Goal: Find contact information: Find contact information

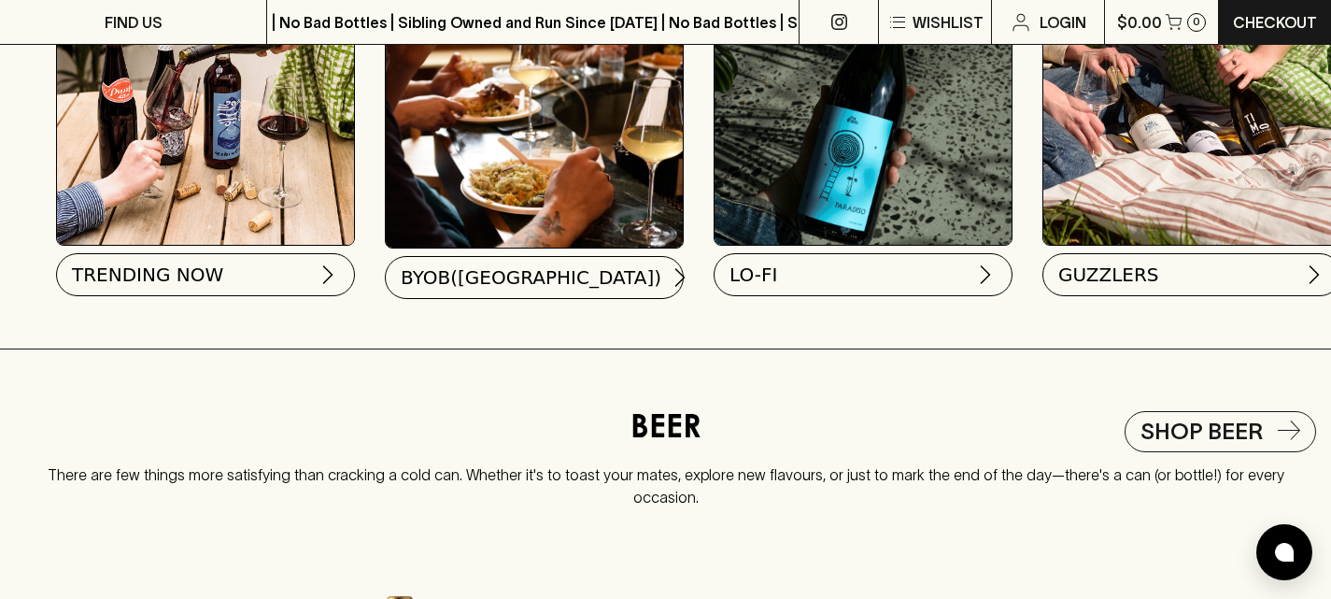
scroll to position [1858, 0]
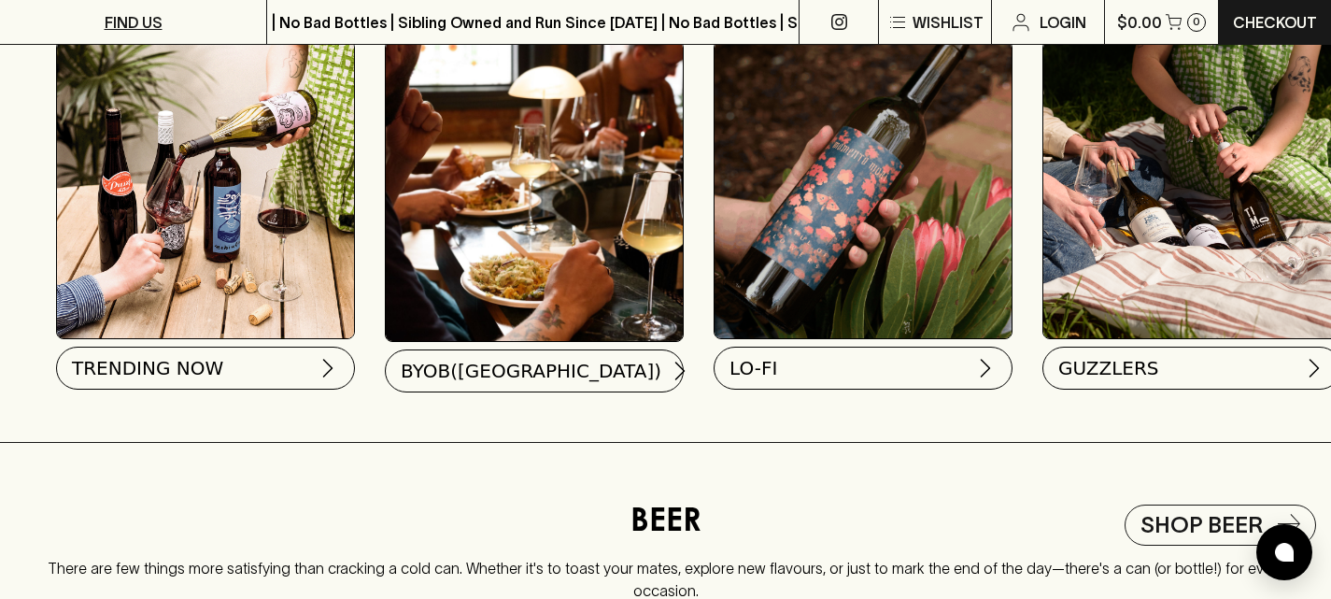
click at [142, 21] on p "FIND US" at bounding box center [134, 22] width 58 height 22
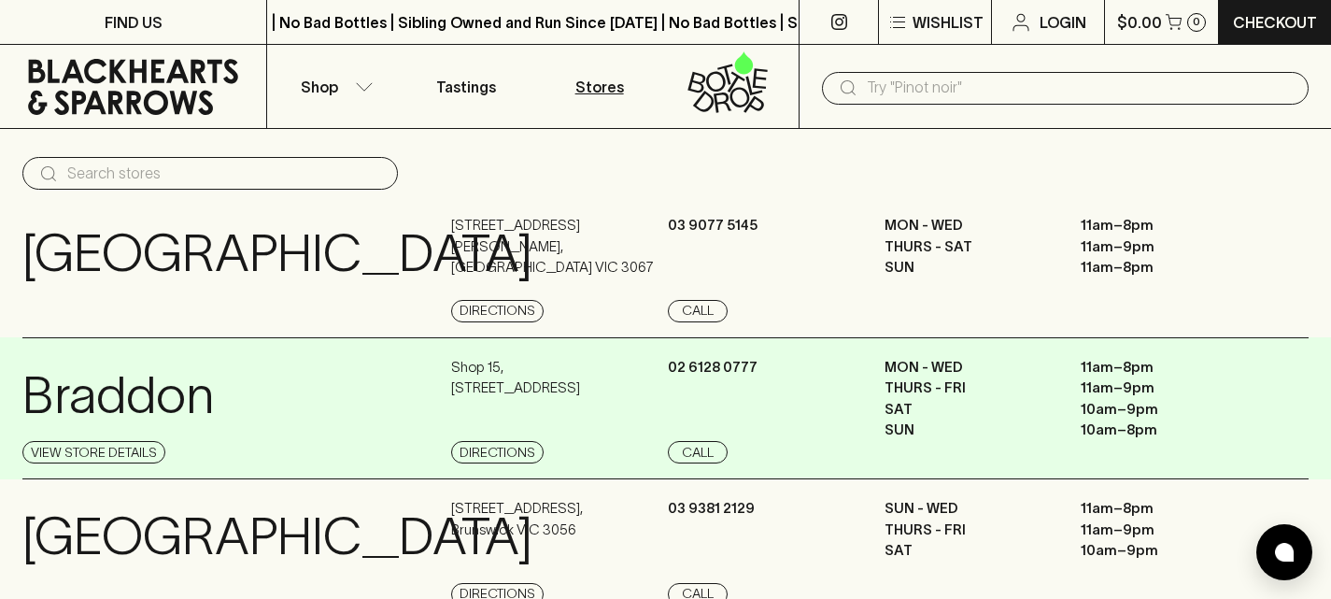
scroll to position [187, 0]
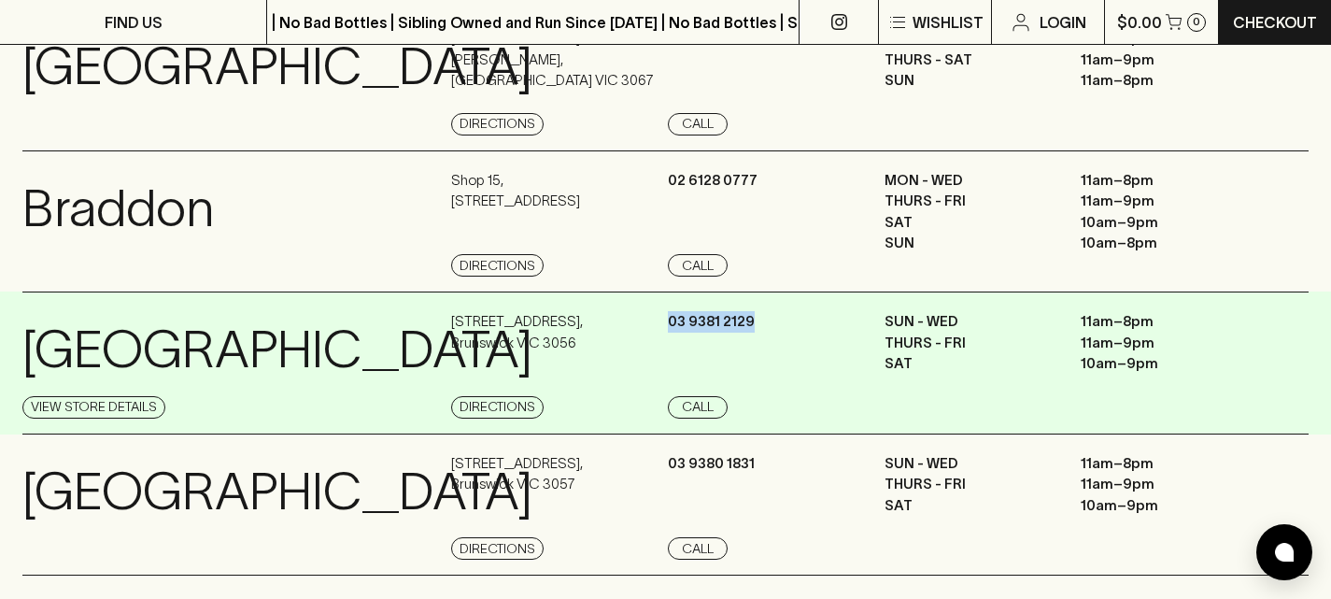
drag, startPoint x: 756, startPoint y: 319, endPoint x: 683, endPoint y: 323, distance: 73.9
click at [671, 333] on div "[PHONE_NUMBER] Call" at bounding box center [774, 364] width 212 height 107
copy p "03 9381 2129"
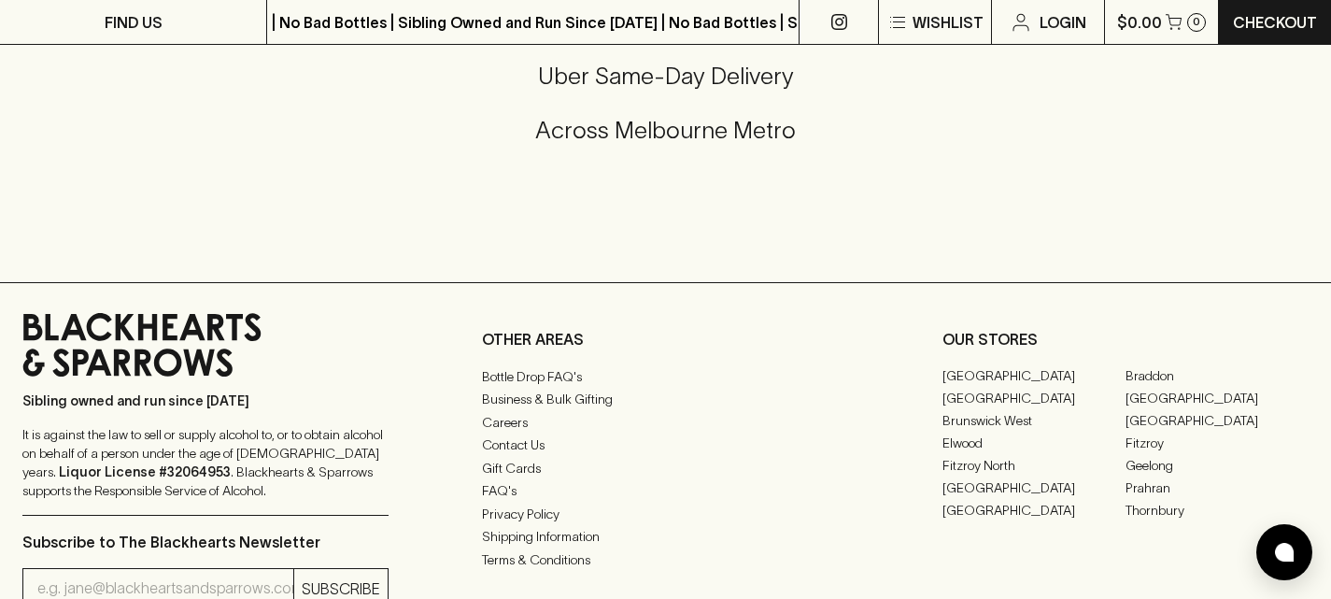
scroll to position [2521, 0]
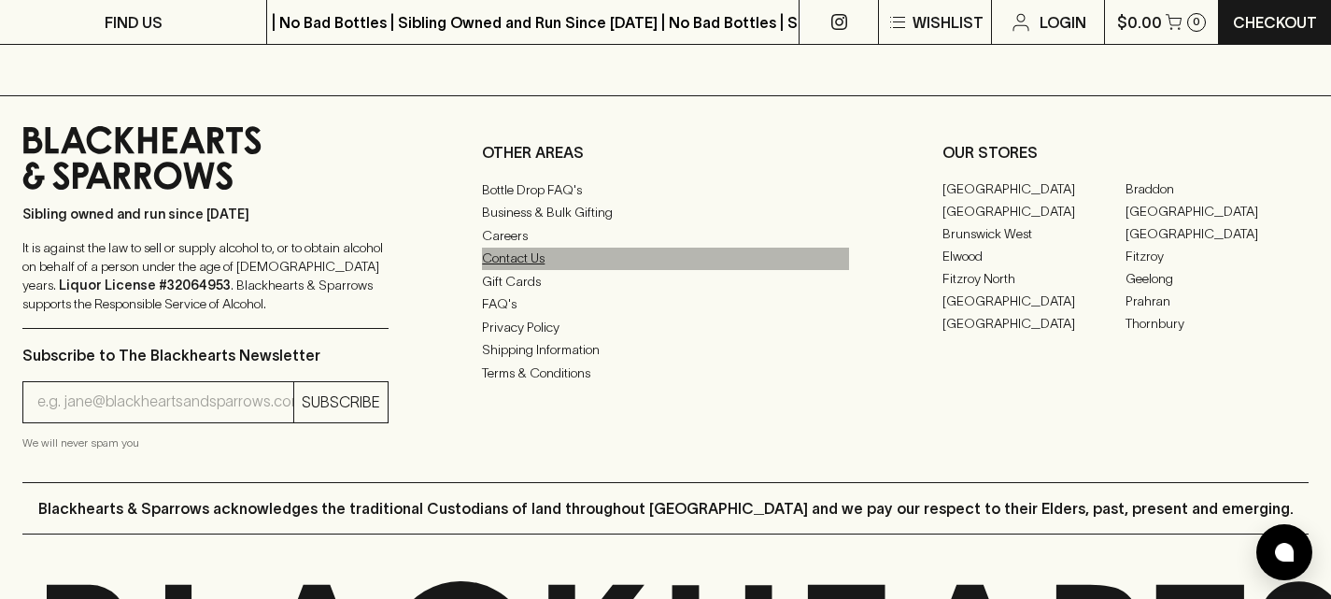
click at [547, 270] on link "Contact Us" at bounding box center [665, 258] width 366 height 22
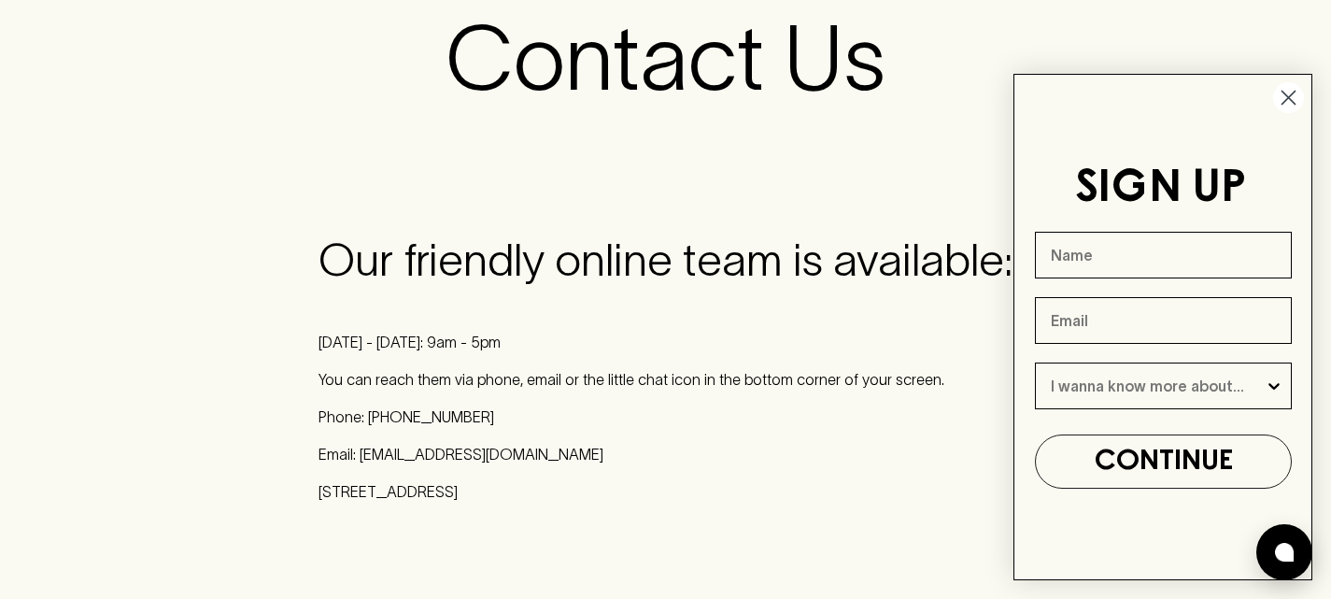
scroll to position [374, 0]
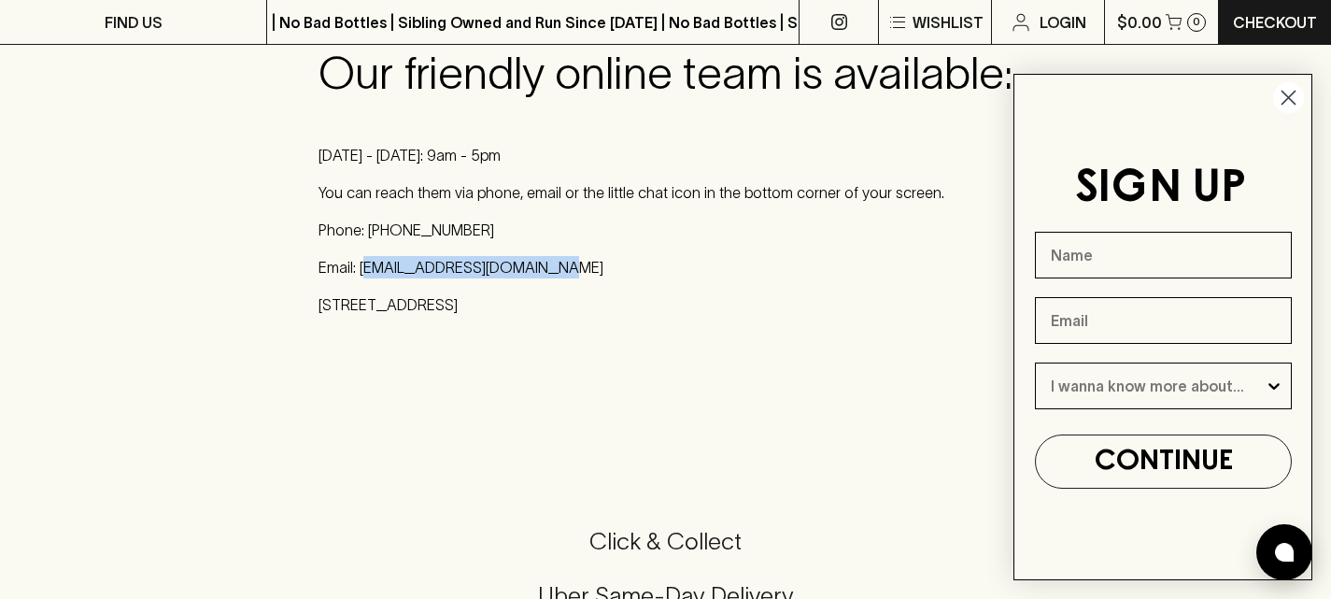
drag, startPoint x: 562, startPoint y: 270, endPoint x: 366, endPoint y: 267, distance: 196.1
click at [364, 269] on p "Email: [EMAIL_ADDRESS][DOMAIN_NAME]" at bounding box center [665, 267] width 694 height 22
click at [580, 252] on div "Our friendly online team is available: [DATE] - [DATE]: 9am - 5pm You can reach…" at bounding box center [665, 181] width 694 height 269
click at [342, 283] on div "Our friendly online team is available: [DATE] - [DATE]: 9am - 5pm You can reach…" at bounding box center [665, 181] width 694 height 269
drag, startPoint x: 360, startPoint y: 271, endPoint x: 543, endPoint y: 268, distance: 182.1
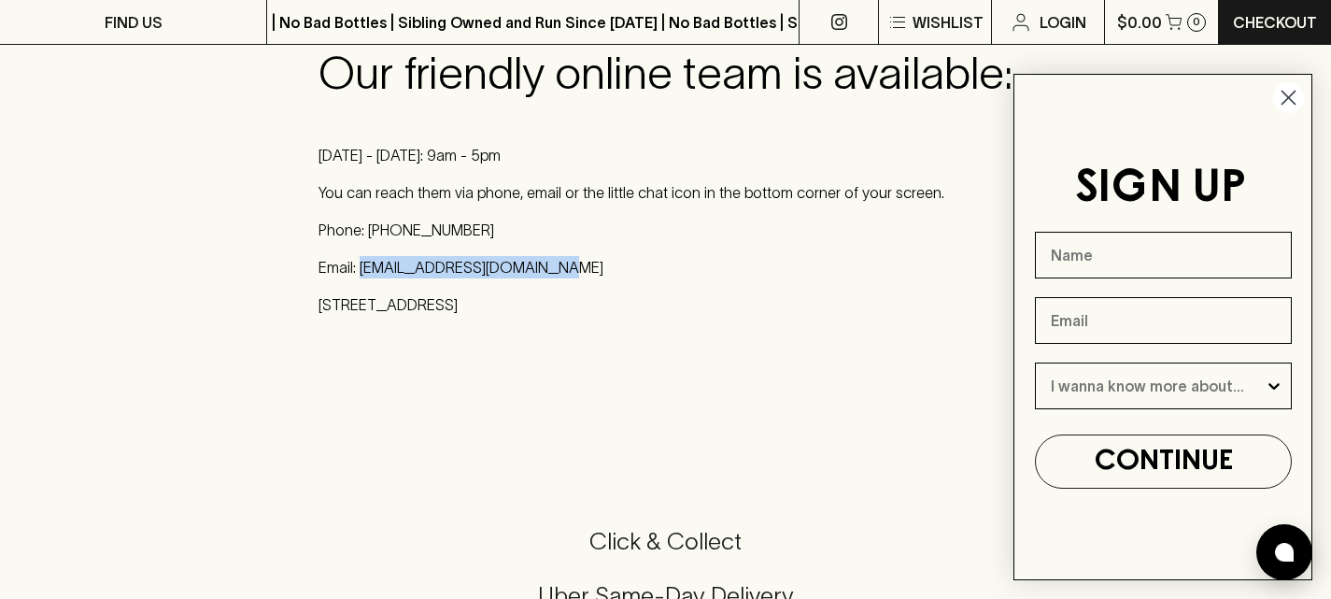
click at [543, 268] on p "Email: [EMAIL_ADDRESS][DOMAIN_NAME]" at bounding box center [665, 267] width 694 height 22
copy p "[EMAIL_ADDRESS][DOMAIN_NAME]"
